Goal: Task Accomplishment & Management: Manage account settings

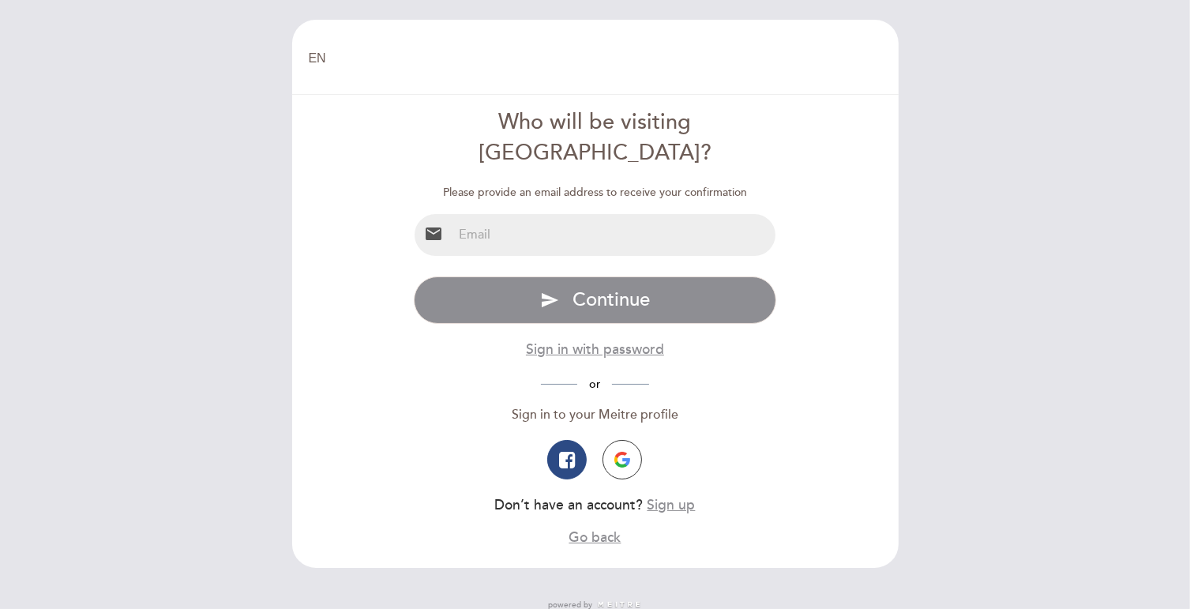
click at [552, 214] on input "email" at bounding box center [613, 235] width 323 height 42
type input "[EMAIL_ADDRESS][DOMAIN_NAME]"
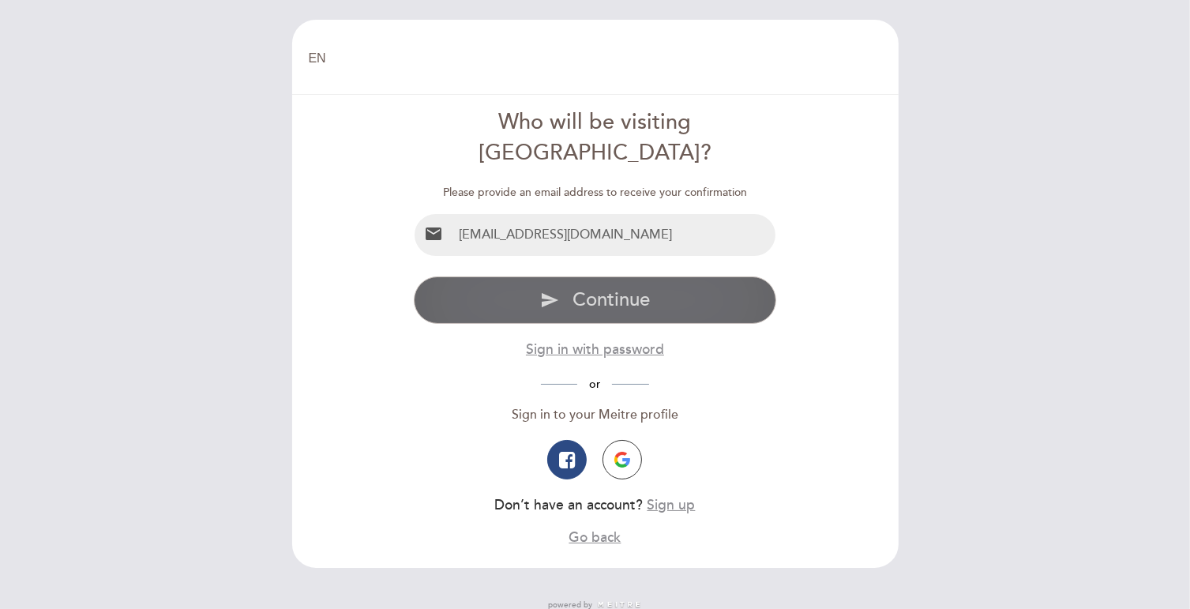
click at [591, 288] on span "Continue" at bounding box center [610, 299] width 77 height 23
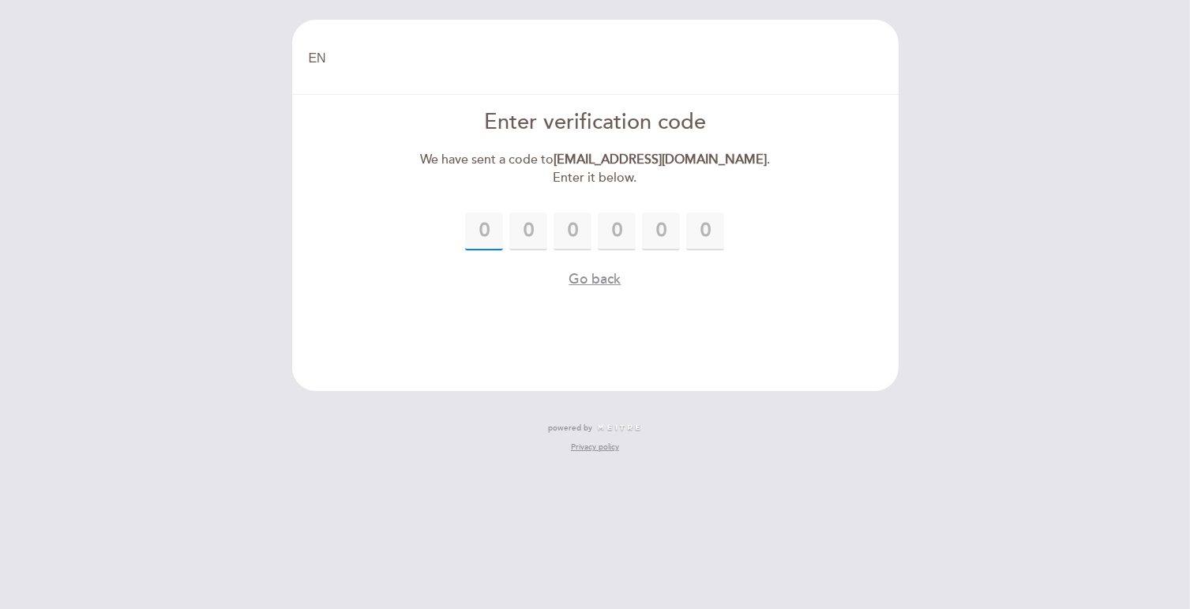
click at [482, 230] on input "text" at bounding box center [484, 231] width 38 height 38
type input "2"
type input "1"
type input "8"
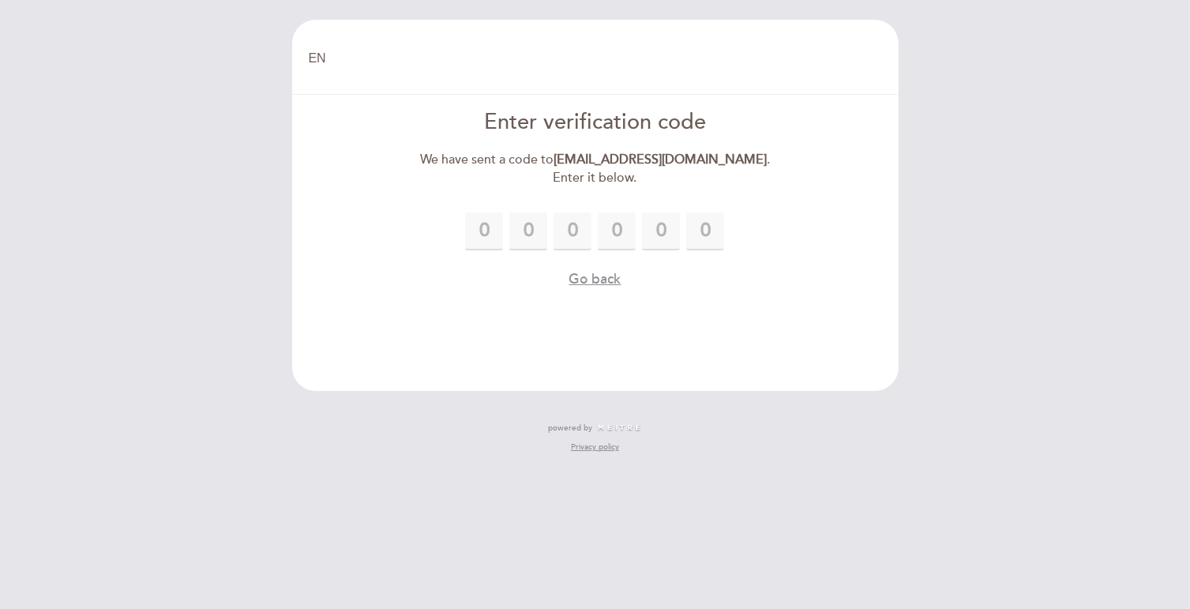
type input "3"
type input "0"
click at [685, 305] on header "EN ES PT Welcome Welcome, Change user Book a table Enter verification code We h…" at bounding box center [595, 205] width 606 height 371
